Goal: Transaction & Acquisition: Subscribe to service/newsletter

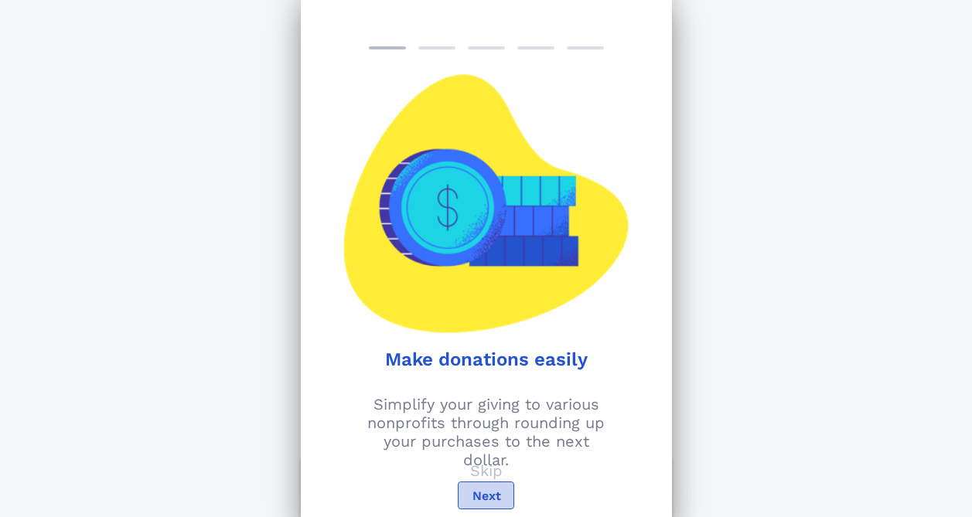
click at [488, 497] on span "Next" at bounding box center [485, 496] width 29 height 15
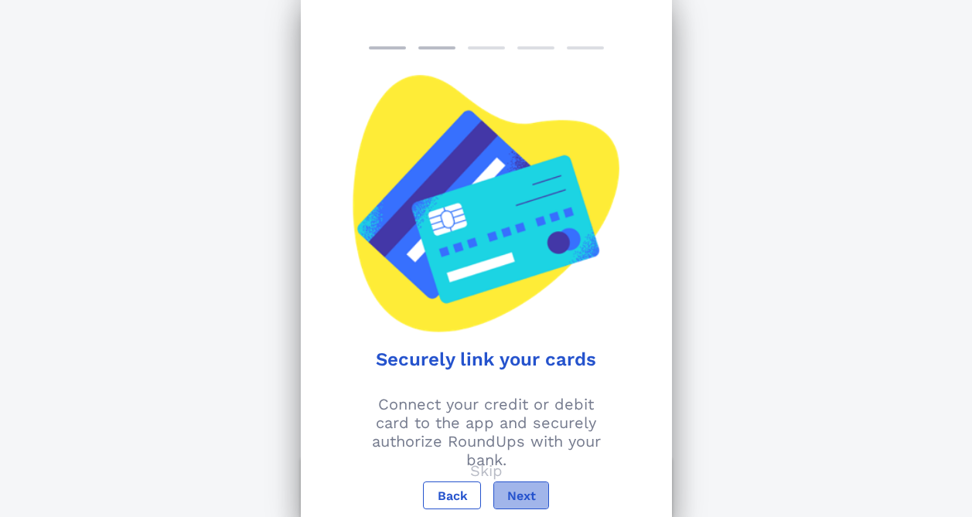
click at [523, 485] on button "Next" at bounding box center [521, 496] width 56 height 28
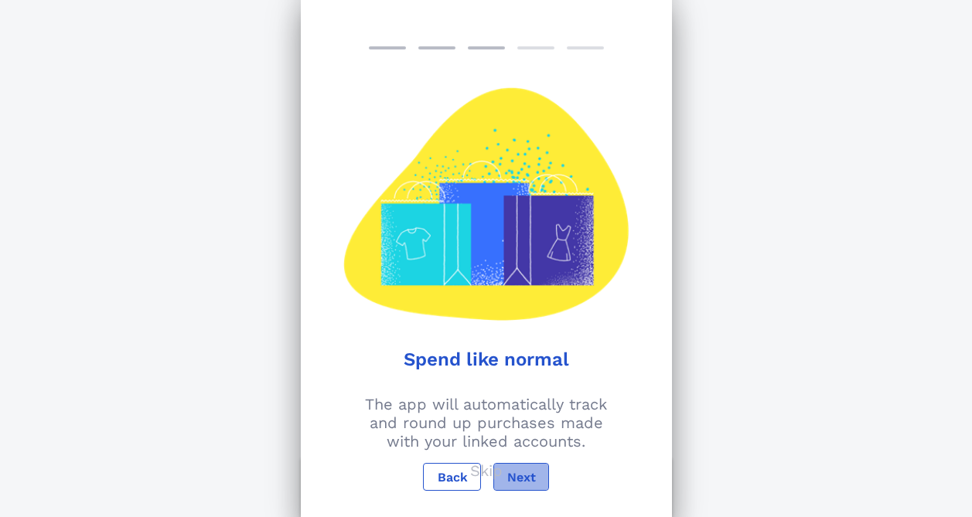
click at [527, 478] on span "Next" at bounding box center [520, 477] width 29 height 15
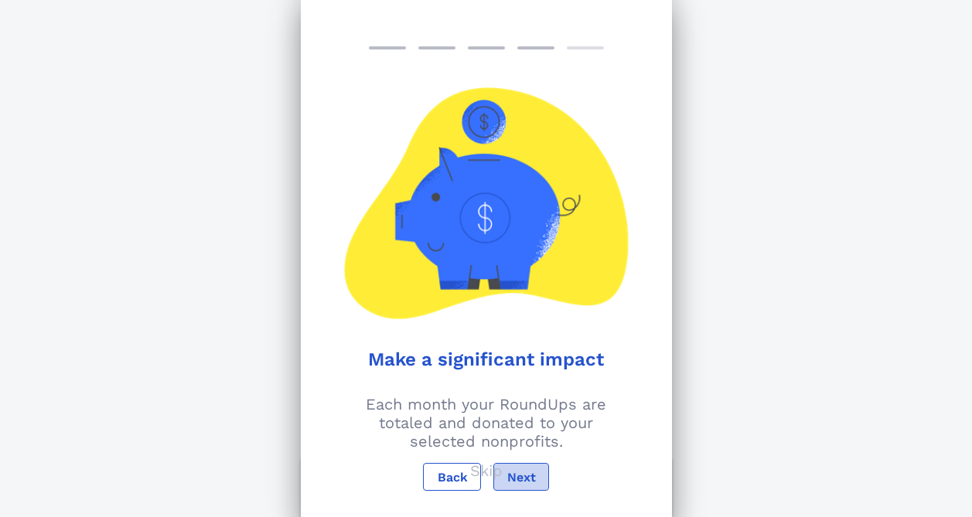
click at [526, 478] on span "Next" at bounding box center [520, 477] width 29 height 15
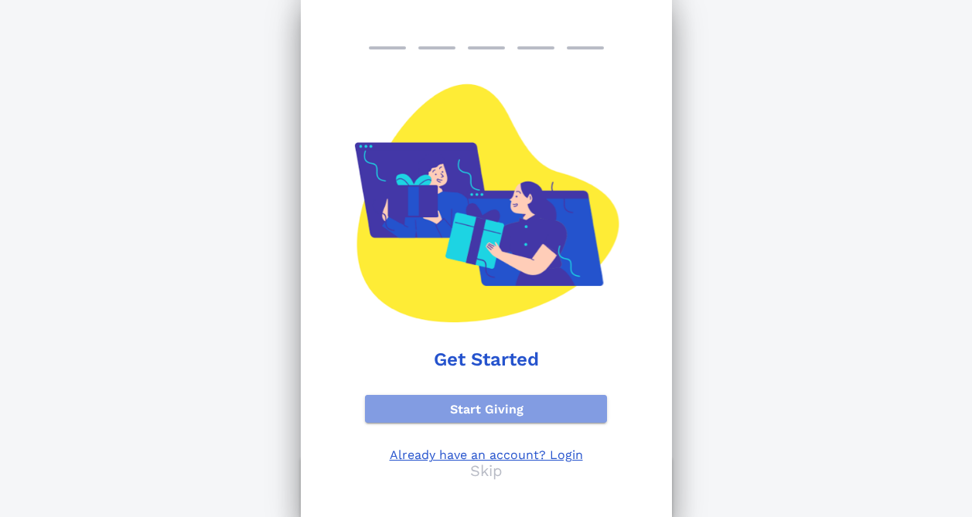
click at [533, 403] on span "Start Giving" at bounding box center [486, 409] width 218 height 15
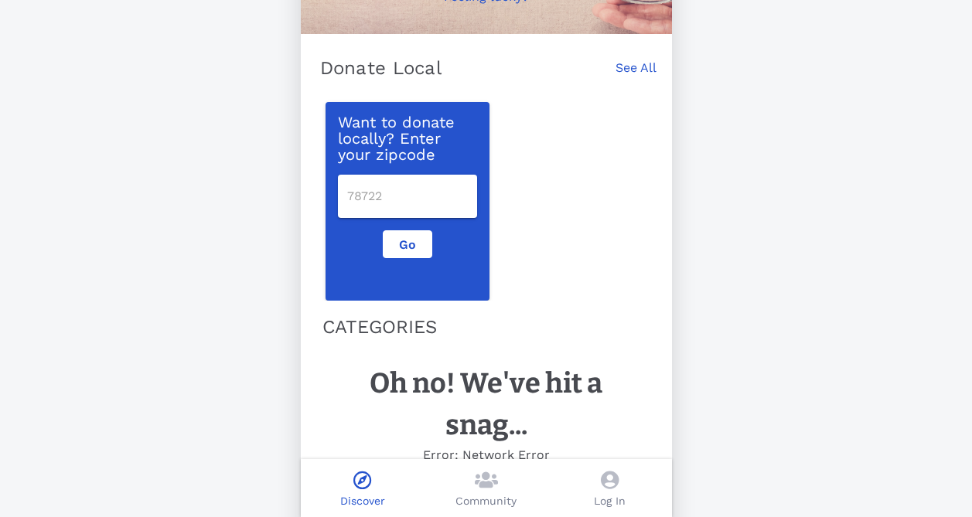
click at [391, 203] on input "number" at bounding box center [407, 196] width 121 height 25
type input "78537"
click at [393, 242] on button "Go" at bounding box center [407, 244] width 49 height 28
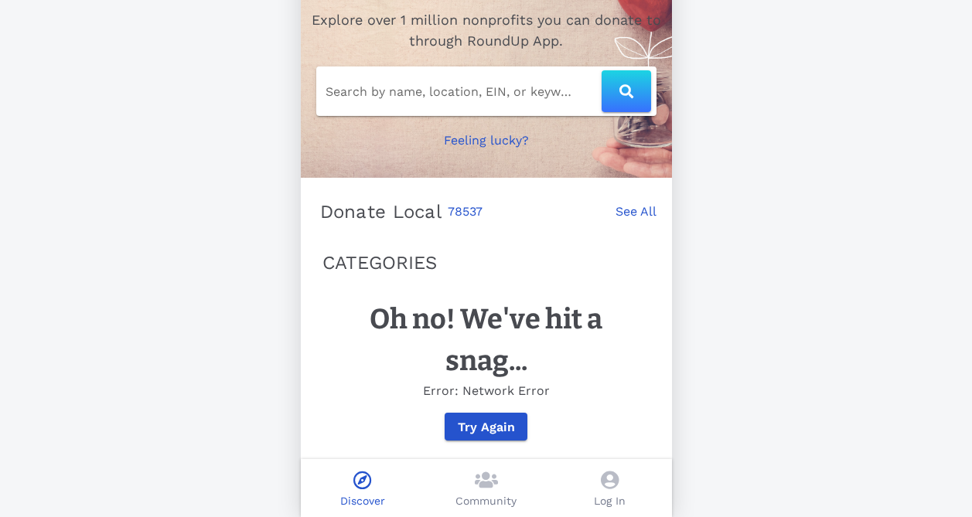
scroll to position [100, 0]
click at [416, 239] on div "Support Your Passion Explore over 1 million nonprofits you can donate to throug…" at bounding box center [486, 214] width 371 height 605
click at [531, 79] on input "Search by name, location, EIN, or keyword" at bounding box center [463, 91] width 276 height 25
click at [487, 436] on button "Try Again" at bounding box center [485, 427] width 83 height 28
click at [495, 431] on span "Try Again" at bounding box center [486, 427] width 58 height 15
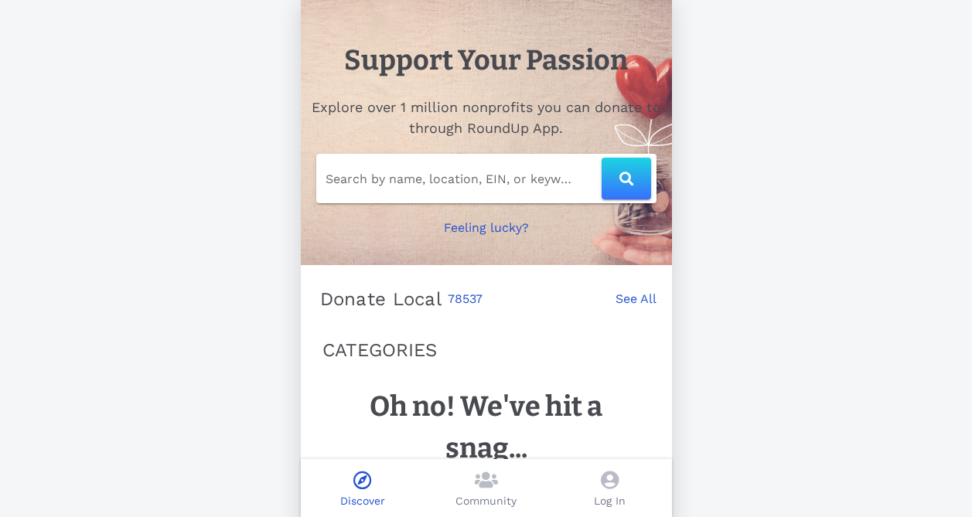
scroll to position [0, 0]
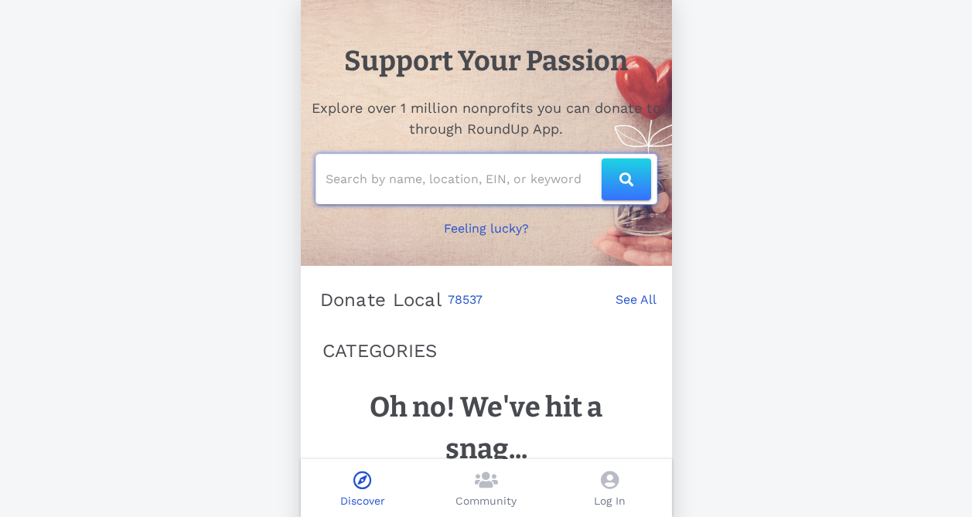
click at [494, 189] on input "text" at bounding box center [463, 179] width 276 height 25
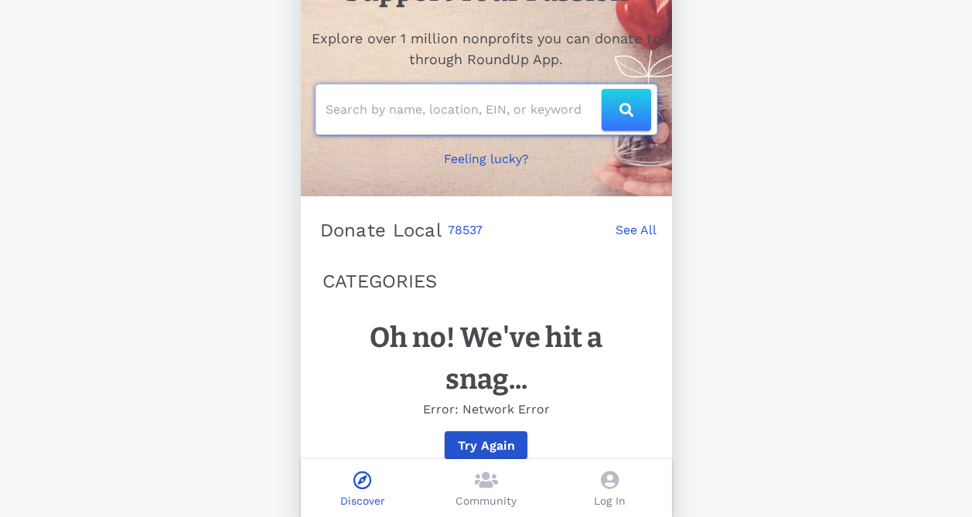
scroll to position [100, 0]
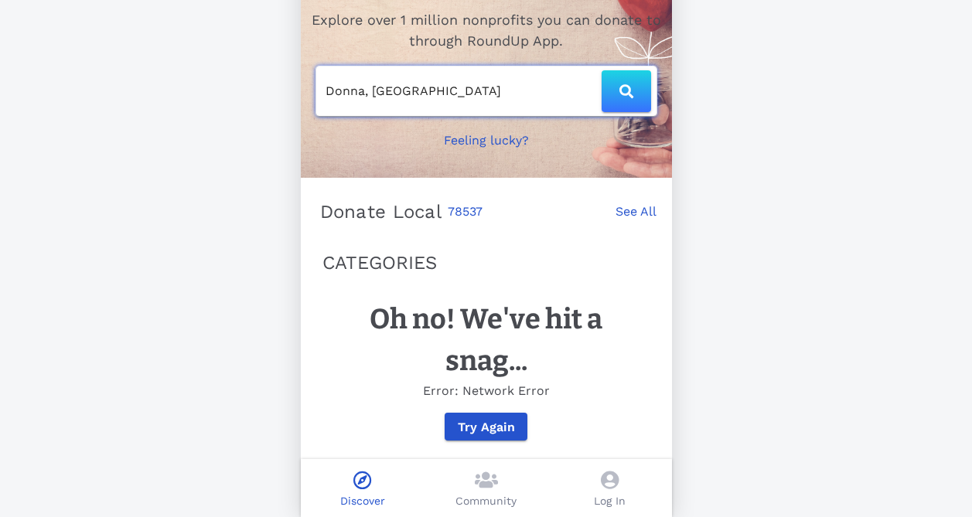
type input "Donna, [GEOGRAPHIC_DATA]"
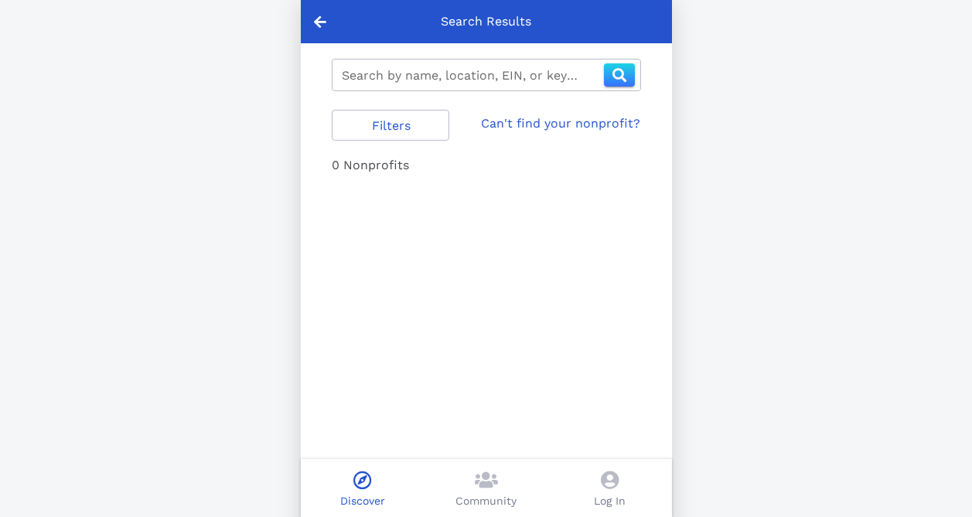
type input "donna, [GEOGRAPHIC_DATA]"
